Goal: Transaction & Acquisition: Subscribe to service/newsletter

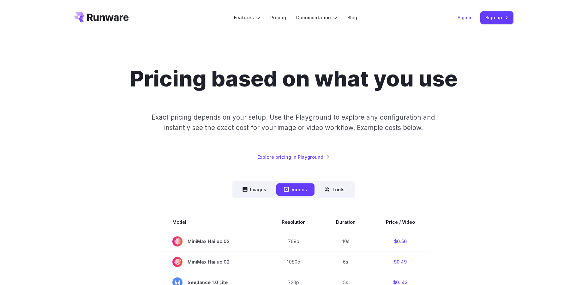
click at [469, 19] on link "Sign in" at bounding box center [465, 17] width 15 height 7
click at [494, 14] on link "Sign up" at bounding box center [496, 17] width 33 height 12
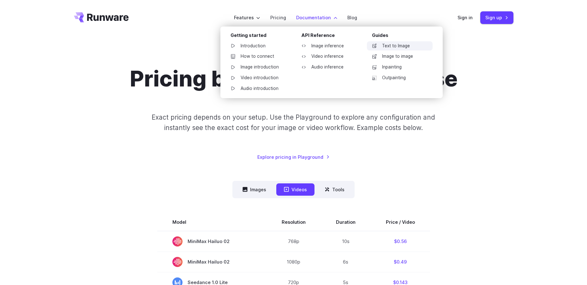
click at [384, 44] on link "Text to Image" at bounding box center [400, 45] width 66 height 9
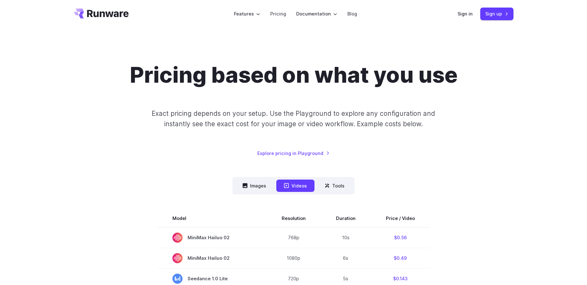
scroll to position [105, 0]
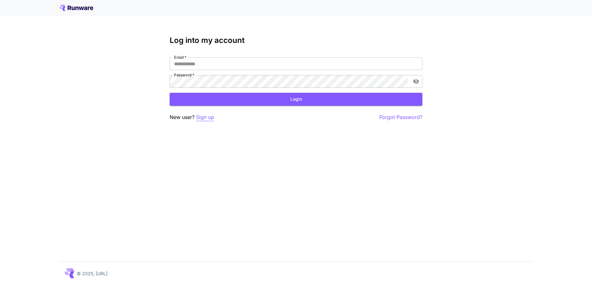
click at [211, 117] on p "Sign up" at bounding box center [205, 117] width 18 height 8
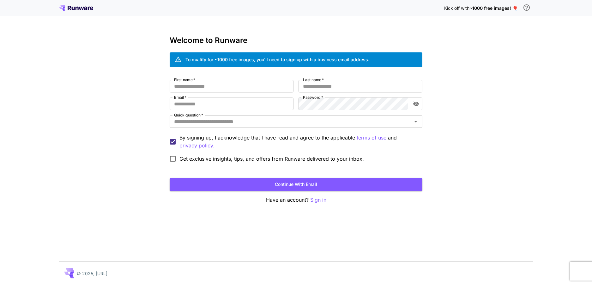
click at [78, 7] on icon at bounding box center [76, 8] width 3 height 3
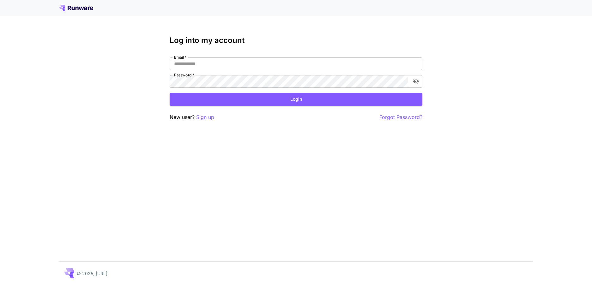
click at [76, 2] on div at bounding box center [296, 8] width 592 height 16
click at [76, 8] on icon at bounding box center [76, 8] width 3 height 3
